Goal: Task Accomplishment & Management: Complete application form

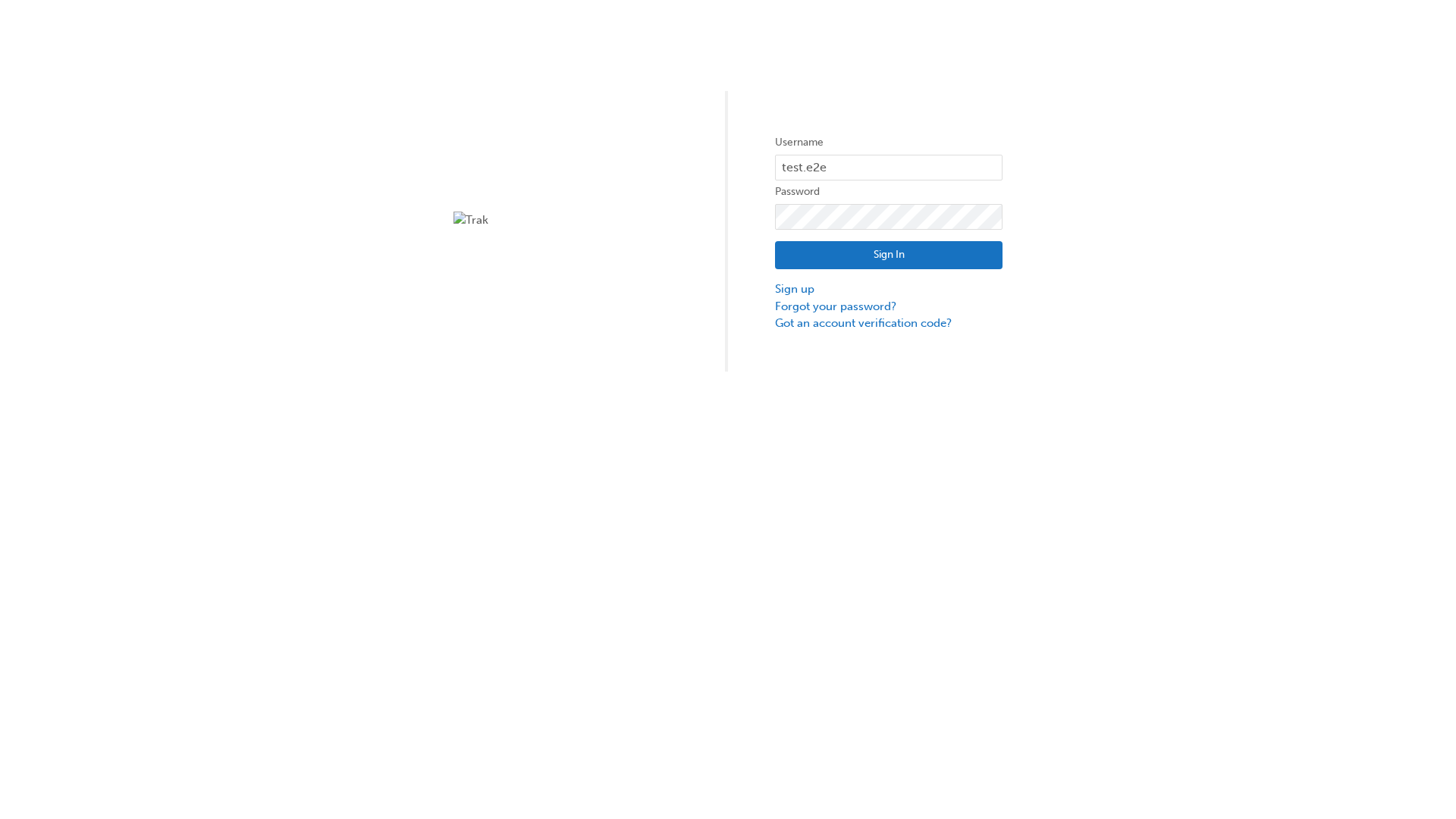
type input "test.e2e.user31"
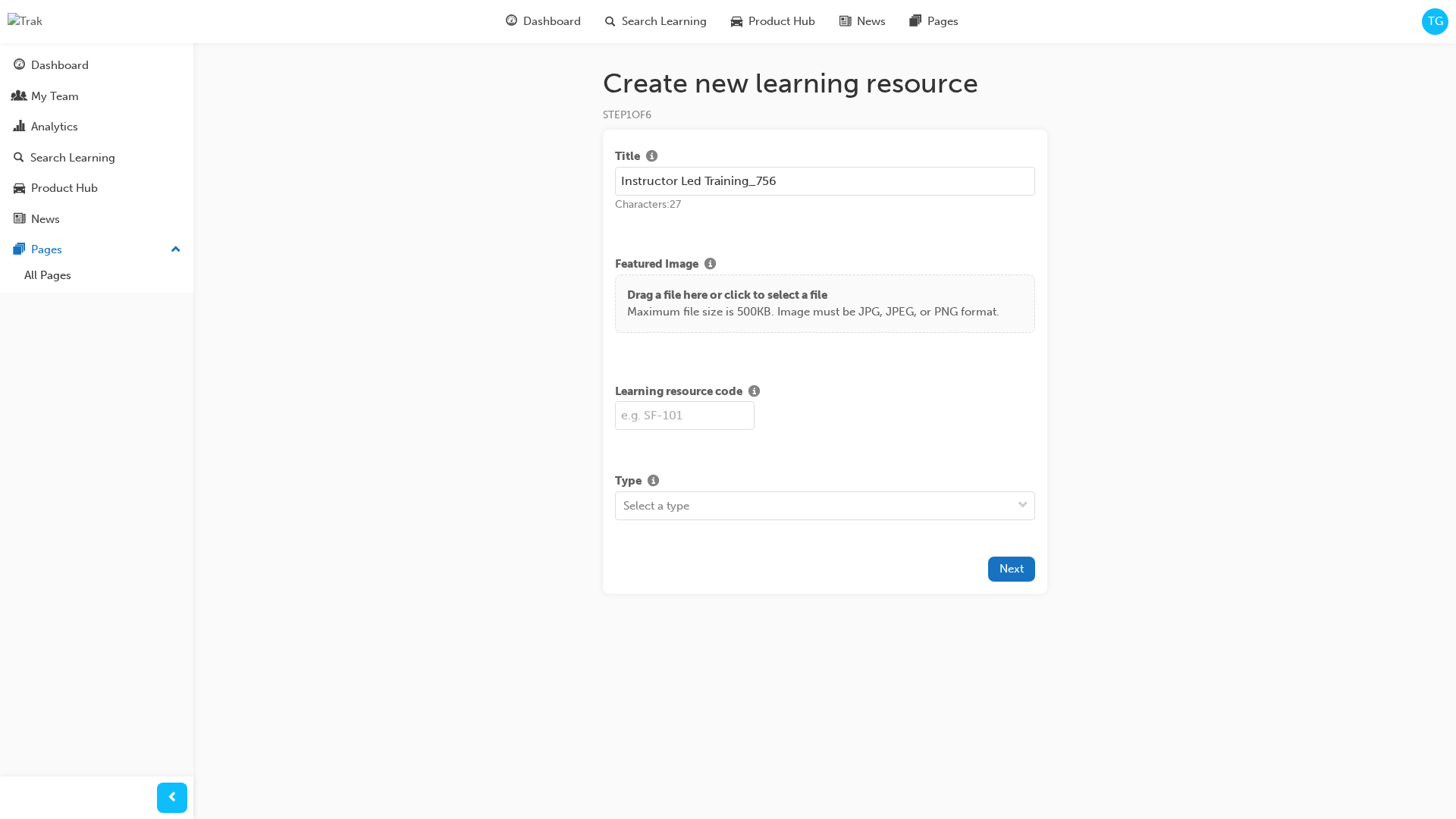
type input "Instructor Led Training_756"
type input "SF756"
